Goal: Information Seeking & Learning: Learn about a topic

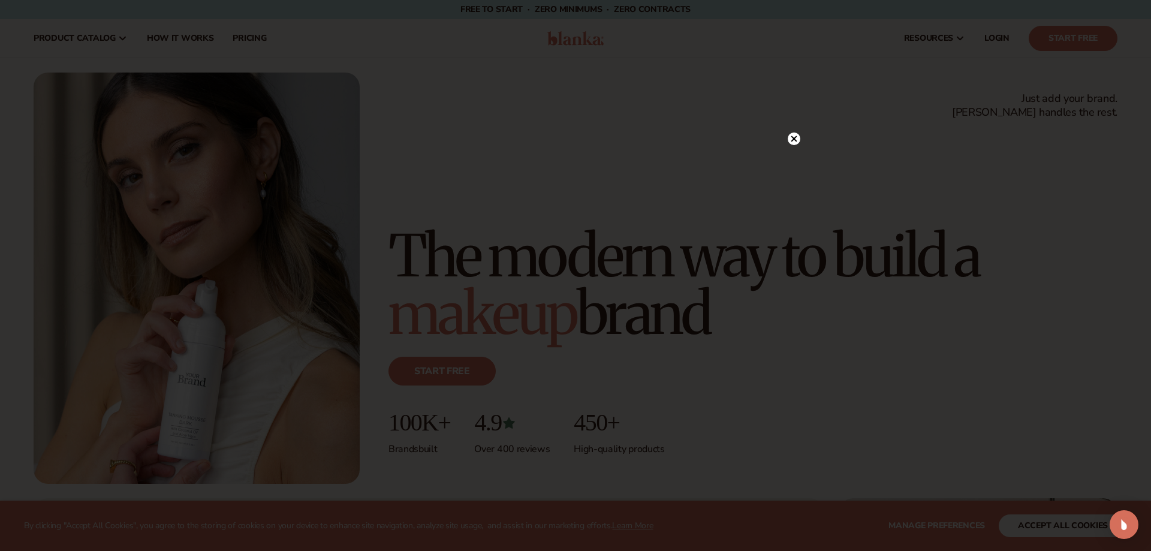
click at [791, 138] on circle at bounding box center [794, 138] width 13 height 13
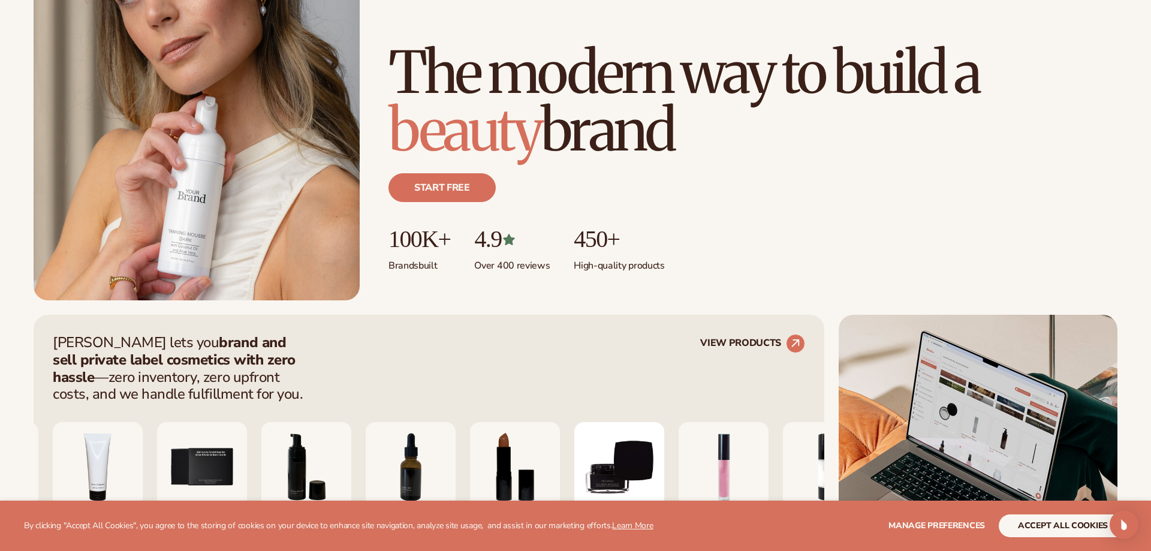
scroll to position [367, 0]
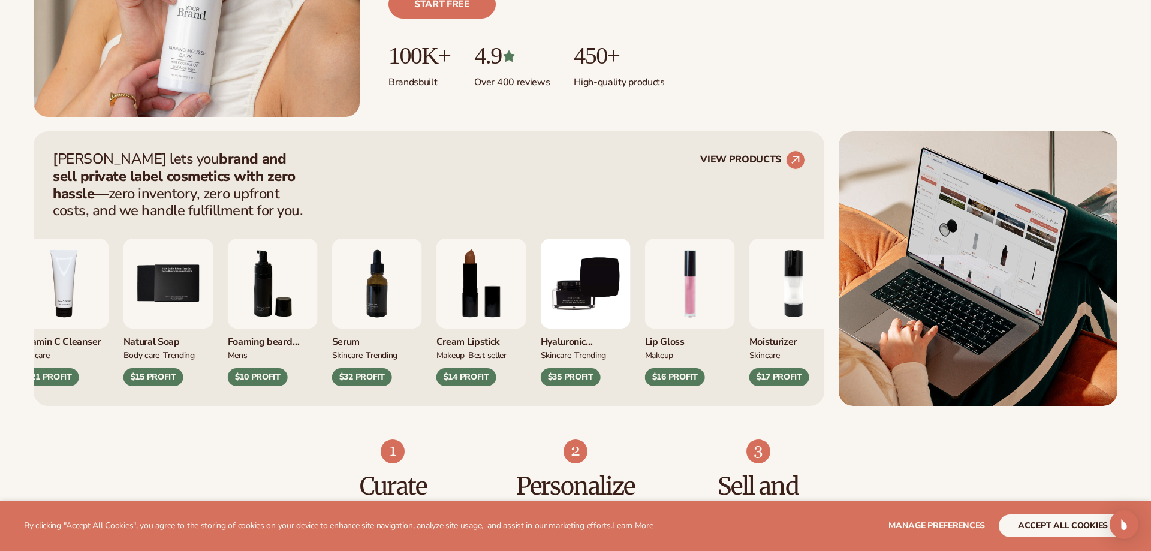
click at [475, 279] on img "8 / 9" at bounding box center [481, 284] width 90 height 90
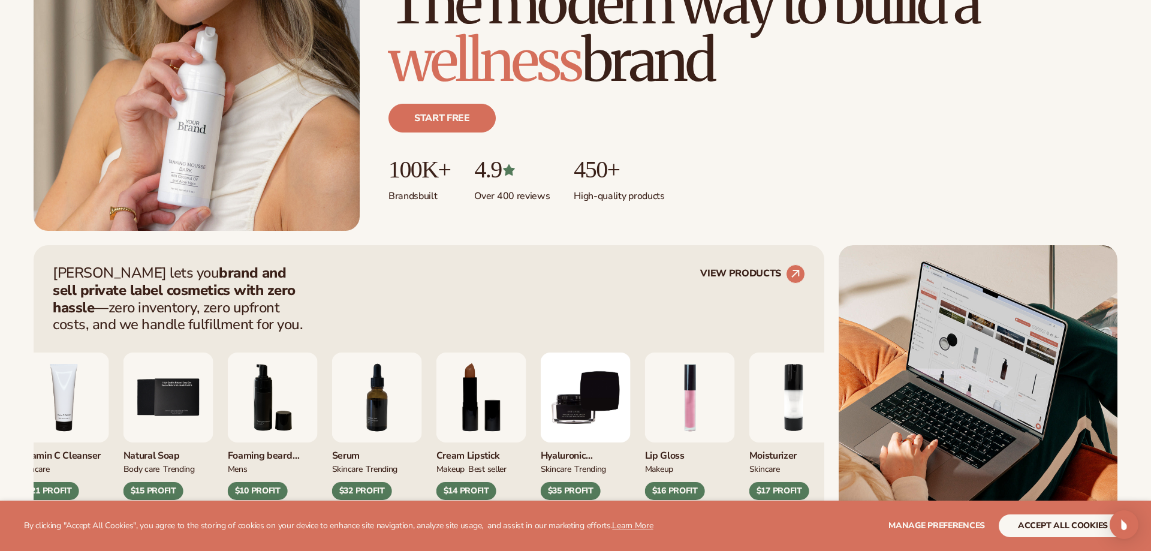
scroll to position [0, 0]
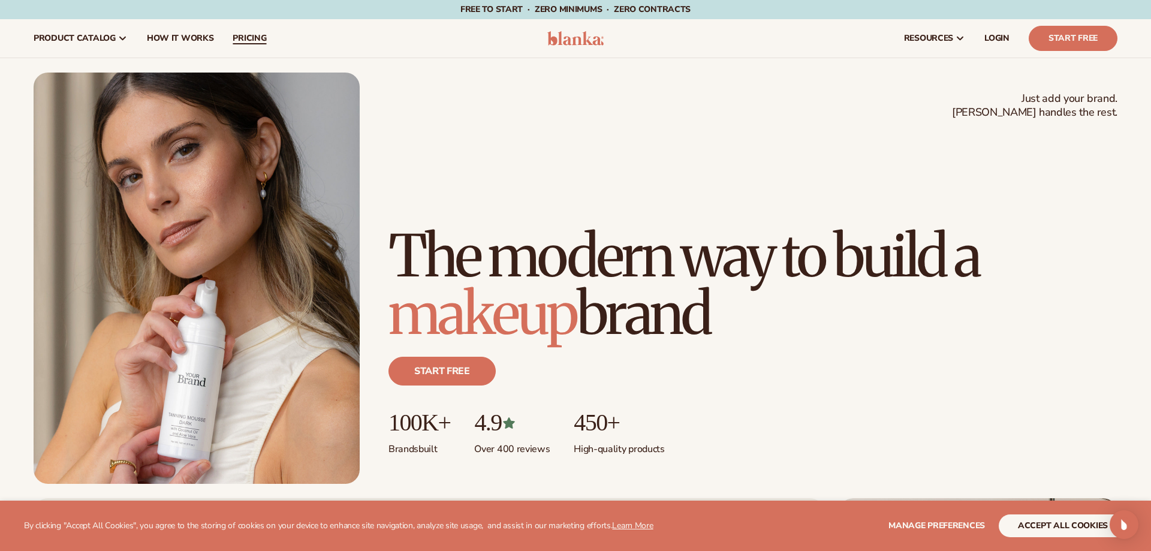
click at [237, 43] on span "pricing" at bounding box center [250, 39] width 34 height 10
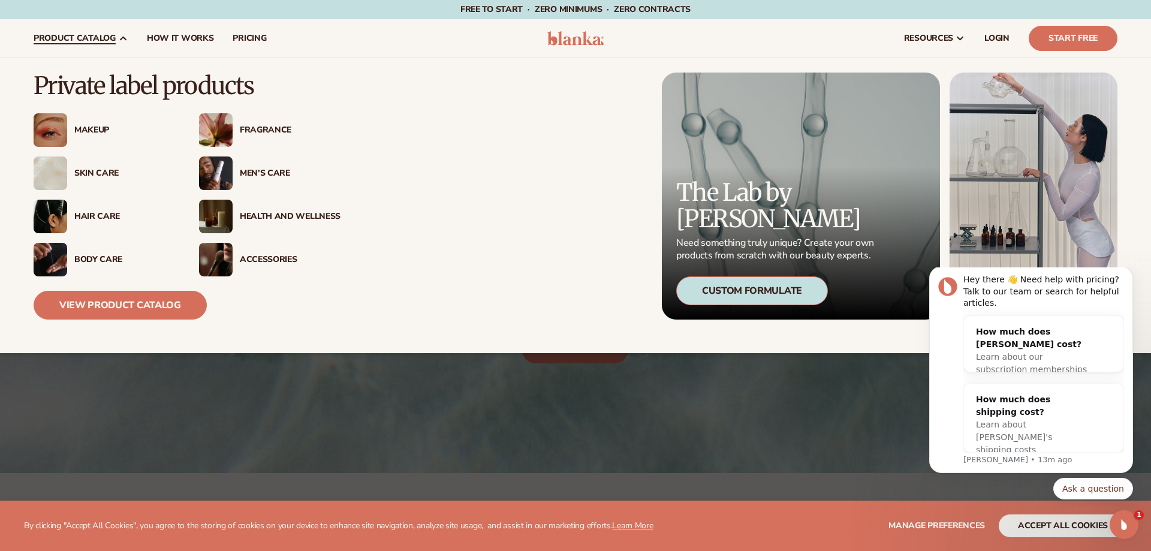
click at [83, 132] on div "Makeup" at bounding box center [124, 130] width 101 height 10
